Goal: Task Accomplishment & Management: Manage account settings

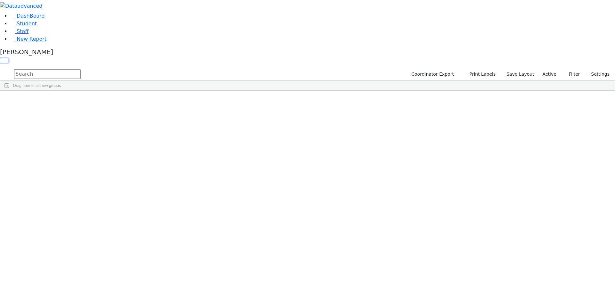
click at [8, 58] on button "button" at bounding box center [4, 60] width 8 height 4
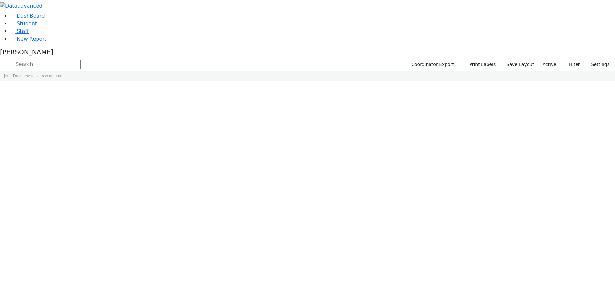
click at [522, 89] on span at bounding box center [519, 86] width 5 height 5
click at [486, 90] on span "filter" at bounding box center [483, 87] width 5 height 5
click at [470, 126] on input "checkbox" at bounding box center [467, 123] width 5 height 5
click at [470, 148] on input "checkbox" at bounding box center [467, 145] width 5 height 5
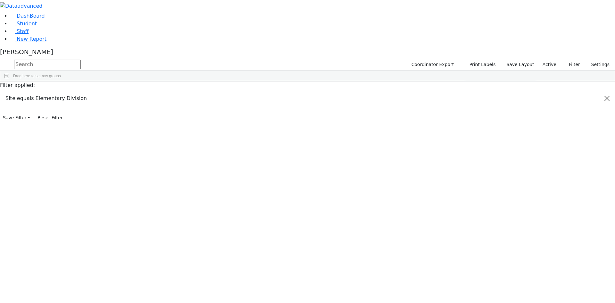
scroll to position [64, 0]
click at [470, 147] on input "checkbox" at bounding box center [467, 144] width 5 height 5
click at [470, 154] on input "checkbox" at bounding box center [467, 151] width 5 height 5
click at [470, 162] on input "checkbox" at bounding box center [467, 159] width 5 height 5
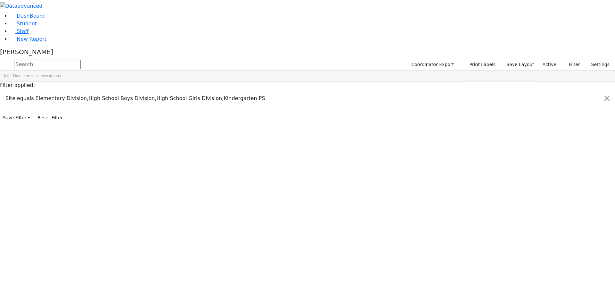
click at [470, 152] on input "checkbox" at bounding box center [467, 149] width 5 height 5
drag, startPoint x: 508, startPoint y: 42, endPoint x: 518, endPoint y: 31, distance: 14.5
click at [0, 0] on div "Students 189 A 24 K 24 W 24 A 24 K 24 W 24 A" at bounding box center [0, 0] width 0 height 0
click at [62, 58] on div "[PERSON_NAME]" at bounding box center [307, 53] width 615 height 10
click at [88, 43] on link "Sign Out" at bounding box center [90, 38] width 51 height 10
